Goal: Task Accomplishment & Management: Use online tool/utility

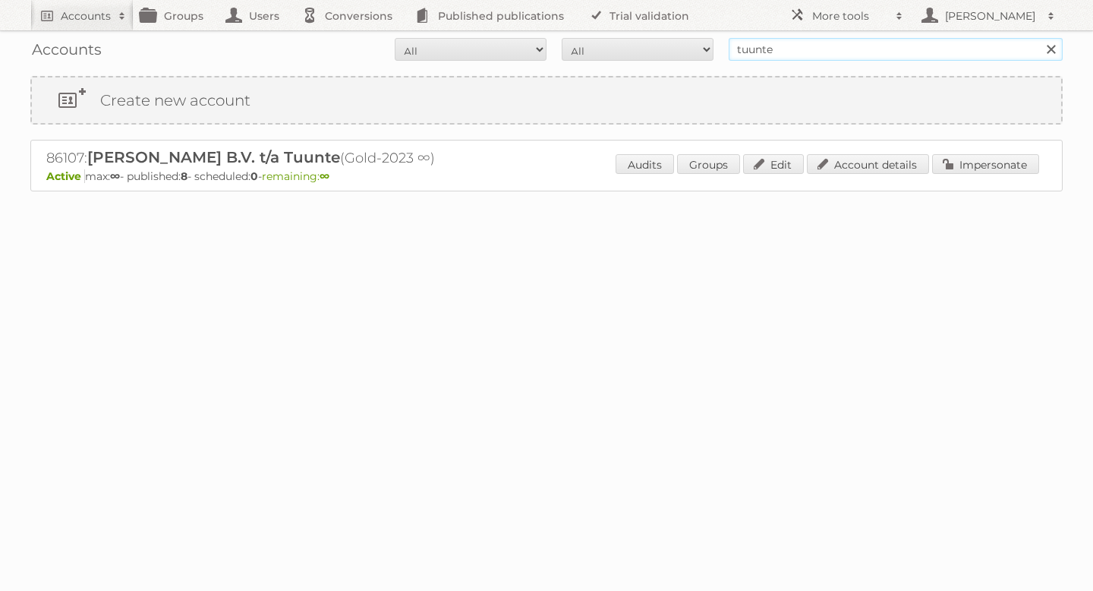
click at [859, 49] on input "tuunte" at bounding box center [896, 49] width 334 height 23
type input "vomar"
click at [1039, 38] on input "Search" at bounding box center [1050, 49] width 23 height 23
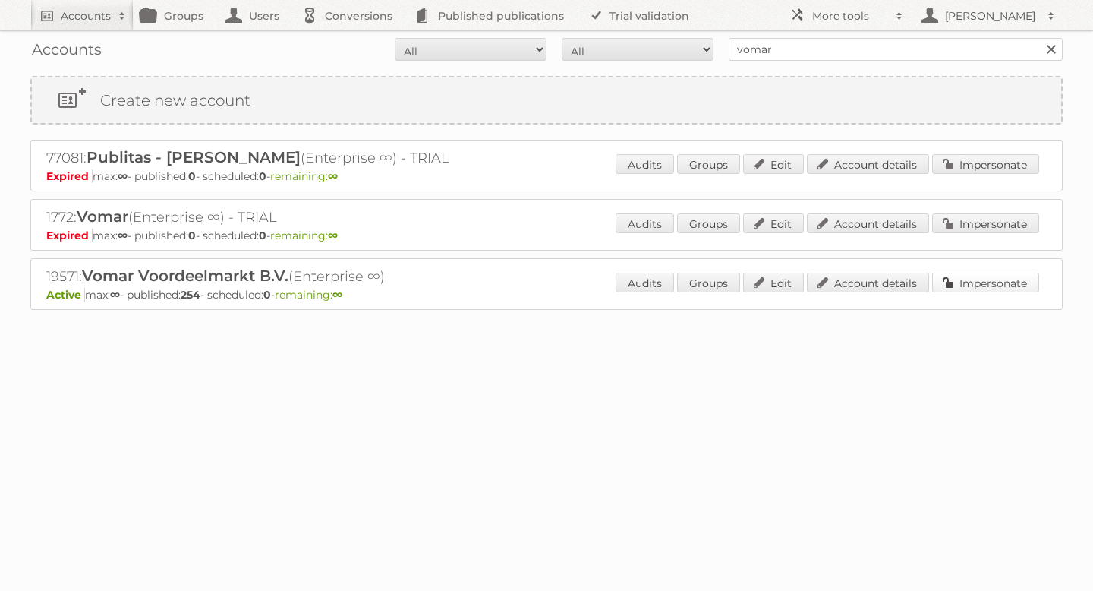
click at [991, 284] on link "Impersonate" at bounding box center [985, 283] width 107 height 20
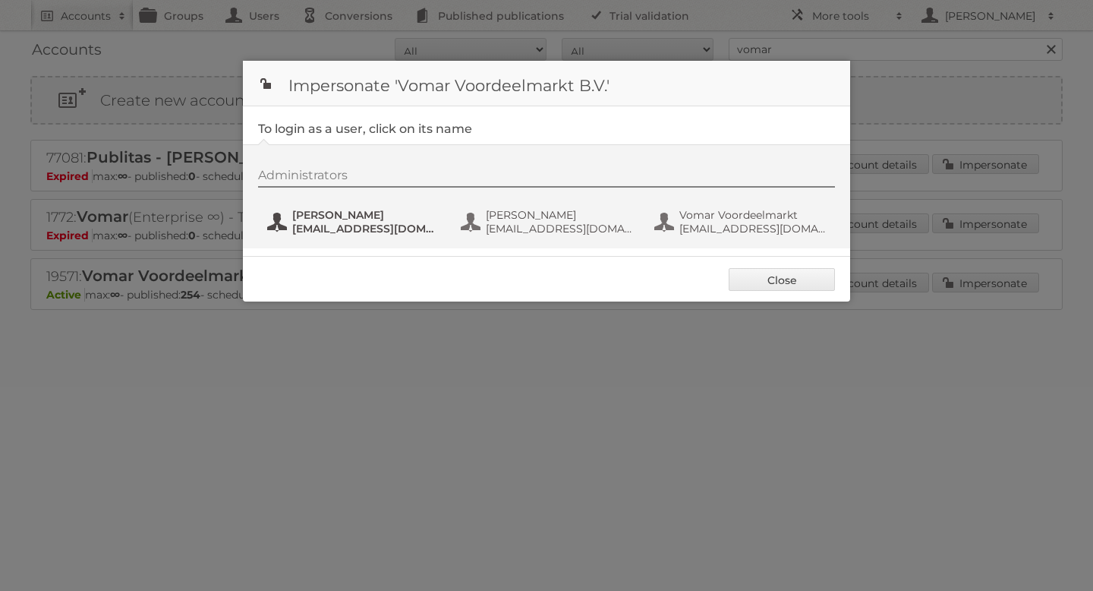
click at [342, 234] on span "[EMAIL_ADDRESS][DOMAIN_NAME]" at bounding box center [365, 229] width 147 height 14
